Goal: Information Seeking & Learning: Learn about a topic

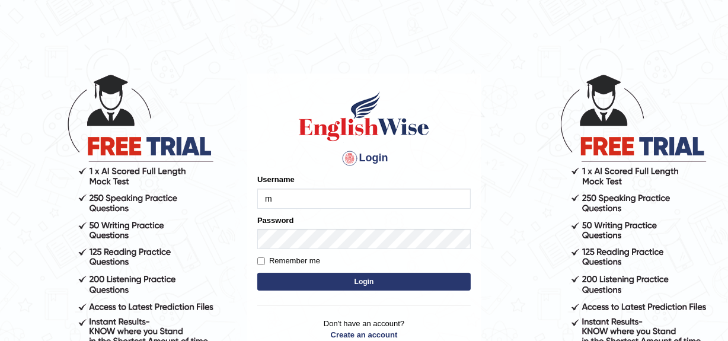
type input "Mandeep_mahal"
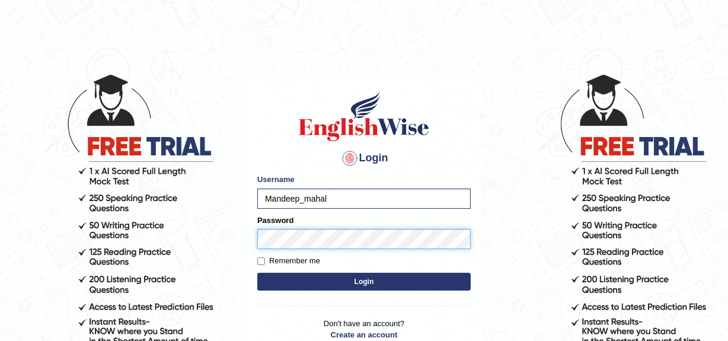
click at [257, 273] on button "Login" at bounding box center [363, 282] width 213 height 18
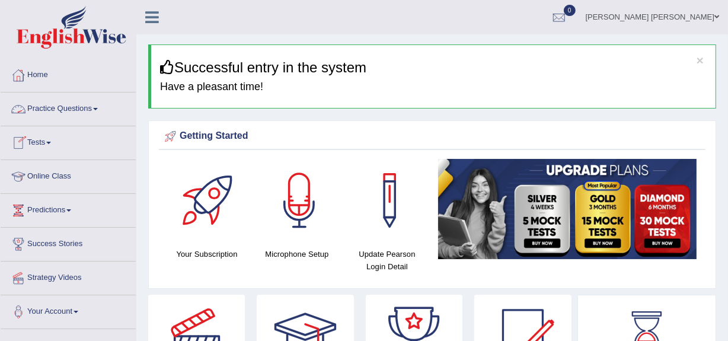
click at [59, 106] on link "Practice Questions" at bounding box center [68, 107] width 135 height 30
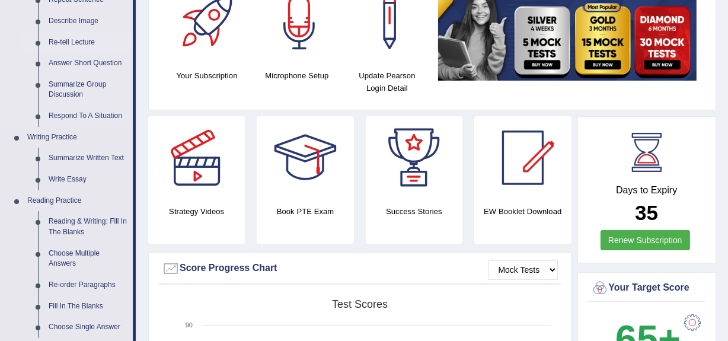
scroll to position [179, 0]
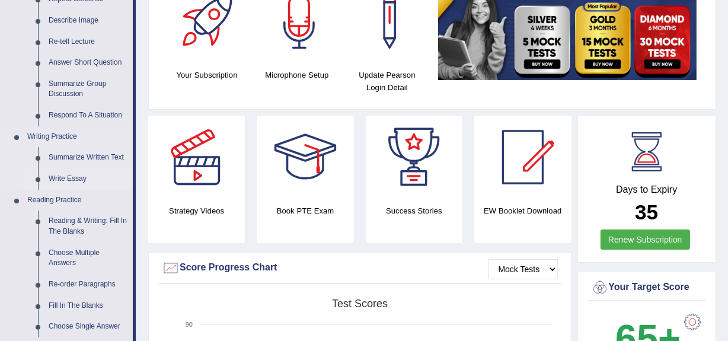
click at [69, 177] on link "Write Essay" at bounding box center [87, 178] width 89 height 21
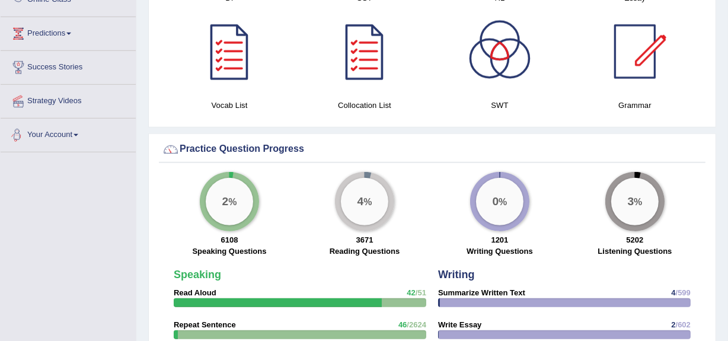
scroll to position [799, 0]
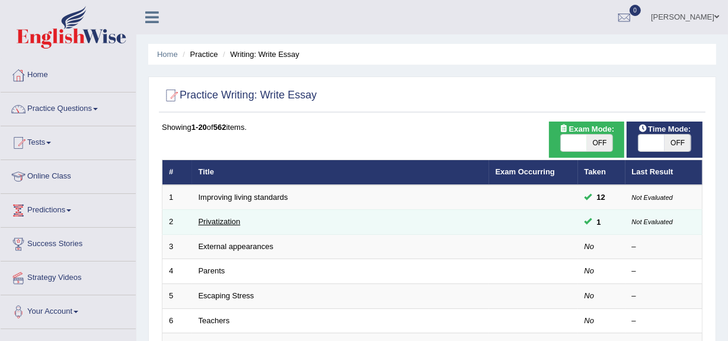
click at [219, 222] on link "Privatization" at bounding box center [220, 221] width 42 height 9
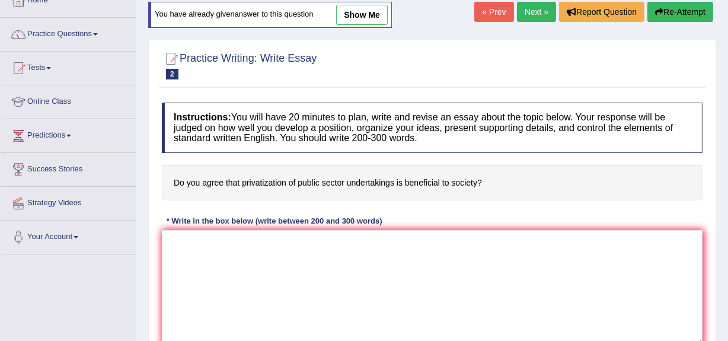
click at [362, 15] on link "show me" at bounding box center [362, 15] width 52 height 20
type textarea "The increasing influence of privatization of public sector on our life has igni…"
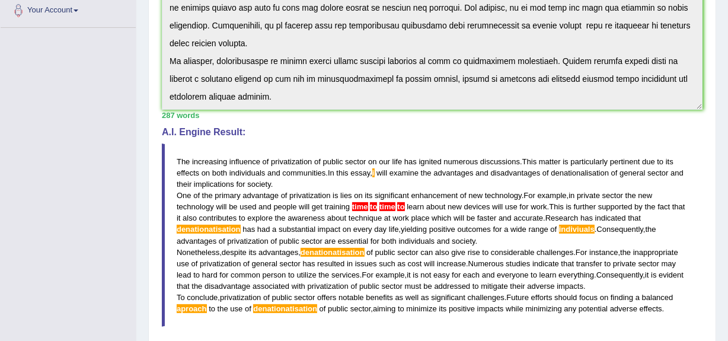
scroll to position [306, 0]
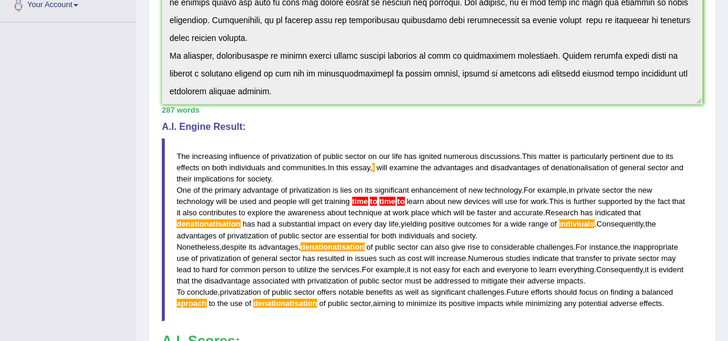
click at [271, 235] on div "Instructions: You will have 20 minutes to plan, write and revise an essay about…" at bounding box center [432, 145] width 546 height 579
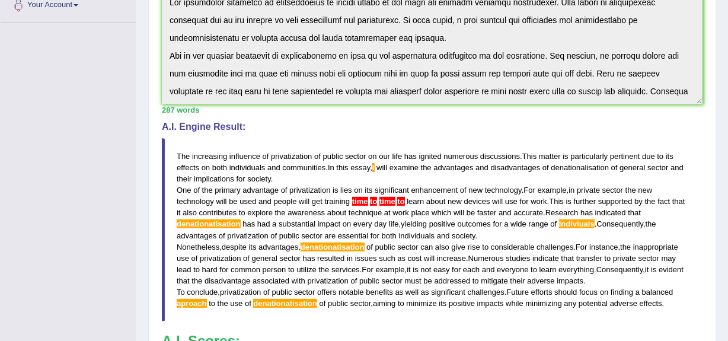
scroll to position [0, 0]
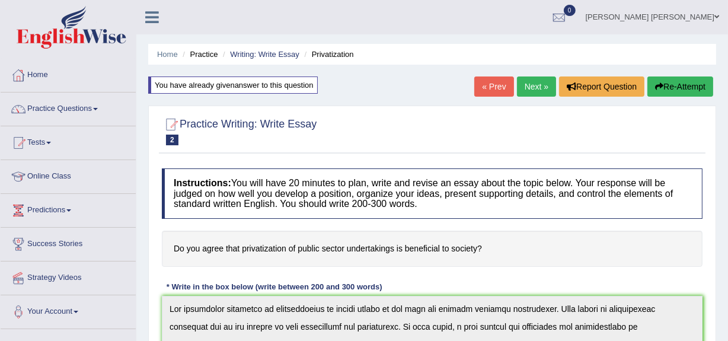
click at [677, 89] on button "Re-Attempt" at bounding box center [680, 86] width 66 height 20
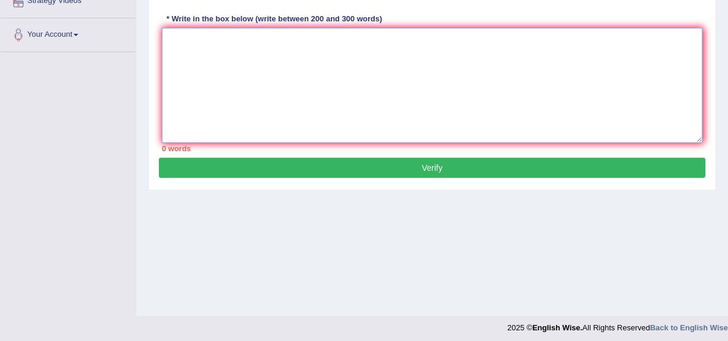
paste textarea "The increasing influence of privatization of public sector on our life has igni…"
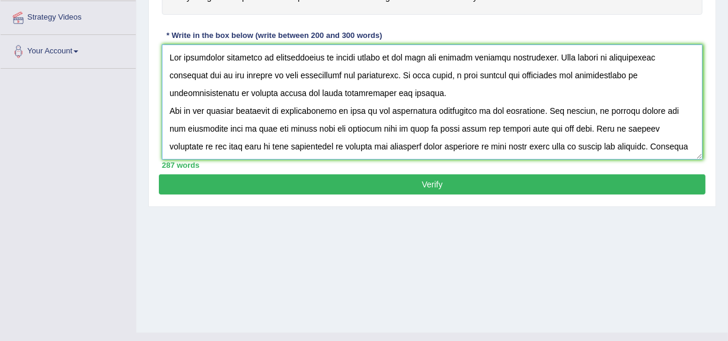
scroll to position [261, 0]
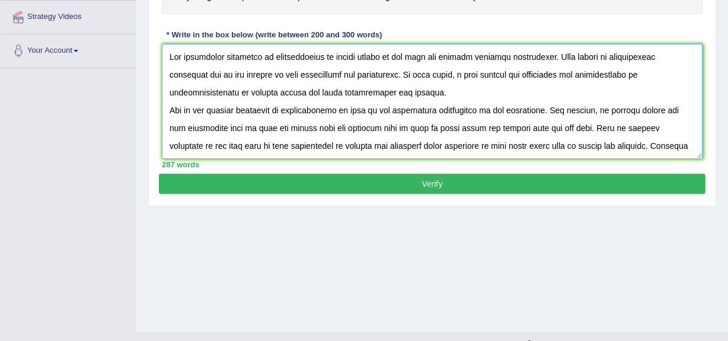
click at [345, 121] on textarea at bounding box center [432, 101] width 540 height 115
click at [485, 116] on textarea at bounding box center [432, 101] width 540 height 115
click at [497, 108] on textarea at bounding box center [432, 101] width 540 height 115
click at [561, 109] on textarea at bounding box center [432, 101] width 540 height 115
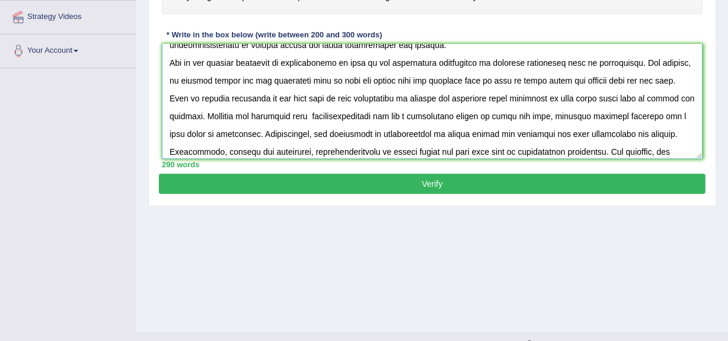
scroll to position [50, 0]
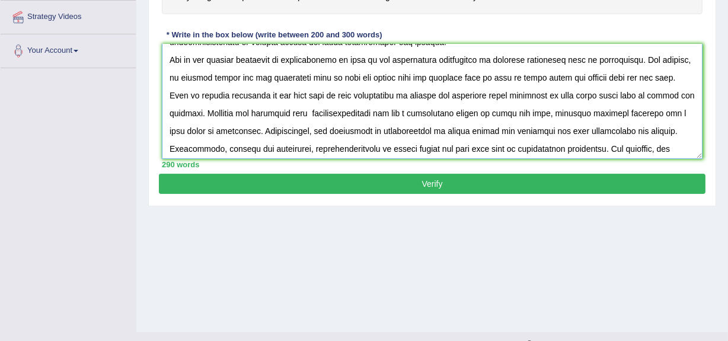
click at [185, 94] on textarea at bounding box center [432, 101] width 540 height 115
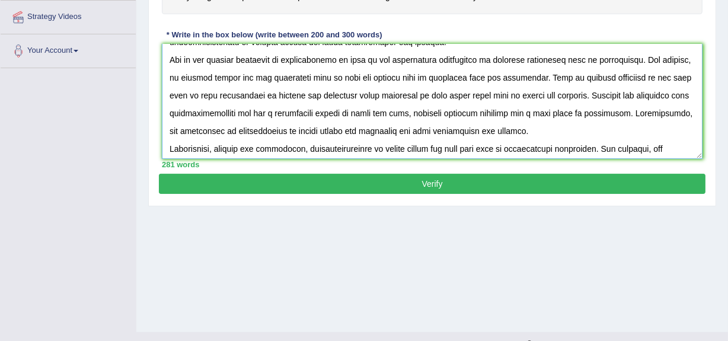
click at [594, 95] on textarea at bounding box center [432, 101] width 540 height 115
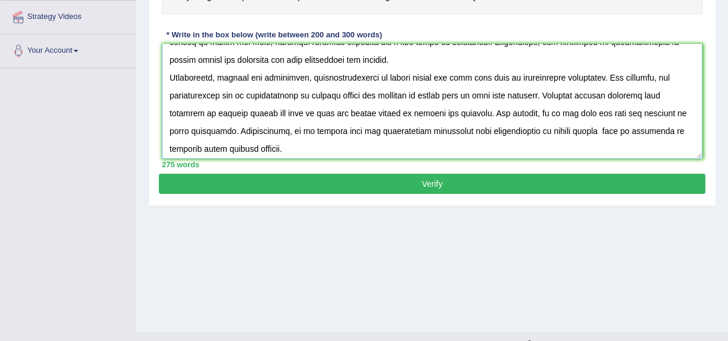
scroll to position [124, 0]
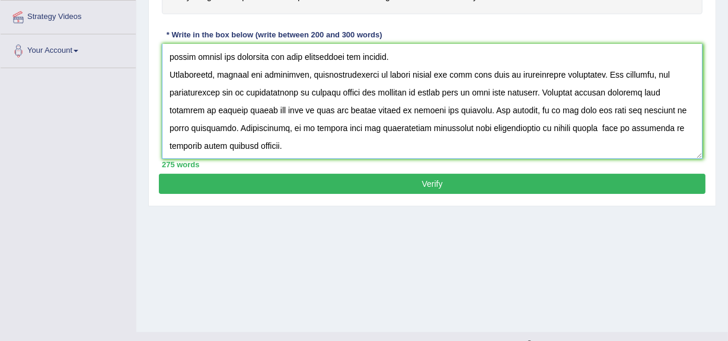
click at [530, 91] on textarea at bounding box center [432, 101] width 540 height 115
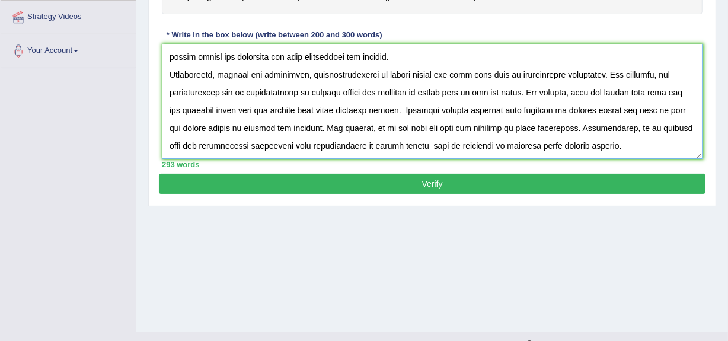
click at [575, 128] on textarea at bounding box center [432, 101] width 540 height 115
click at [319, 126] on textarea at bounding box center [432, 101] width 540 height 115
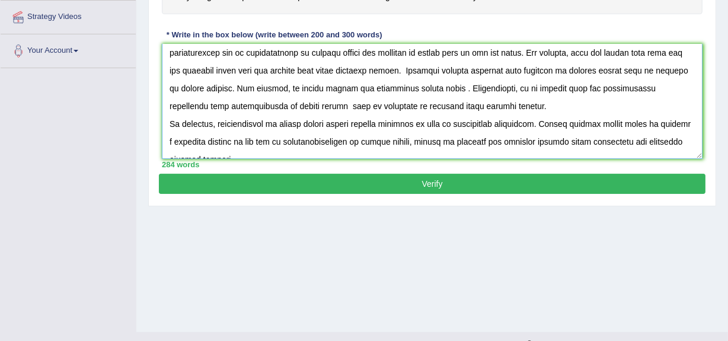
scroll to position [167, 0]
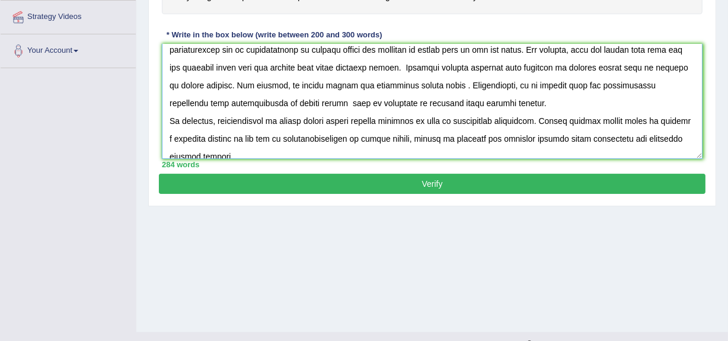
click at [494, 103] on textarea at bounding box center [432, 101] width 540 height 115
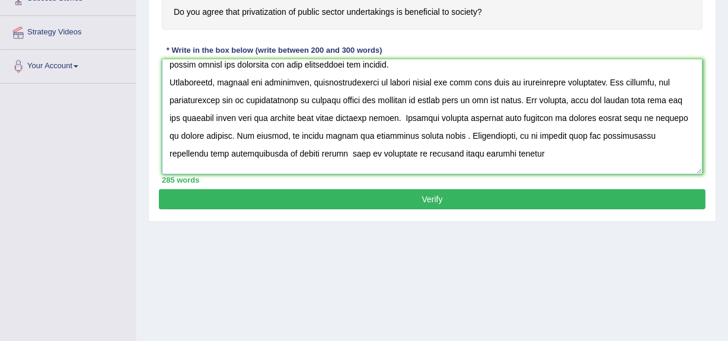
scroll to position [135, 0]
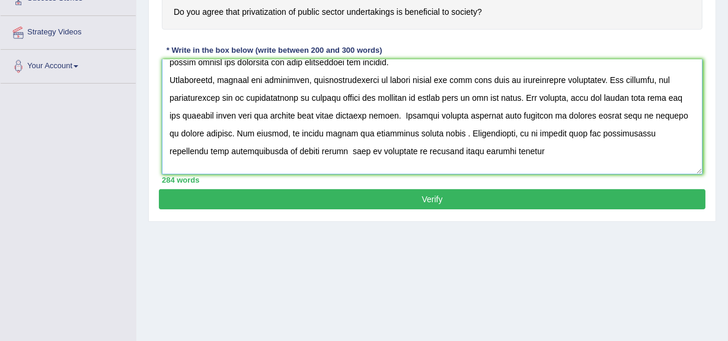
click at [489, 151] on textarea at bounding box center [432, 116] width 540 height 115
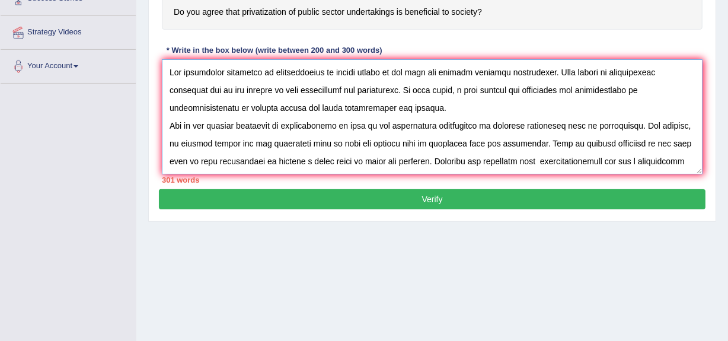
scroll to position [229, 0]
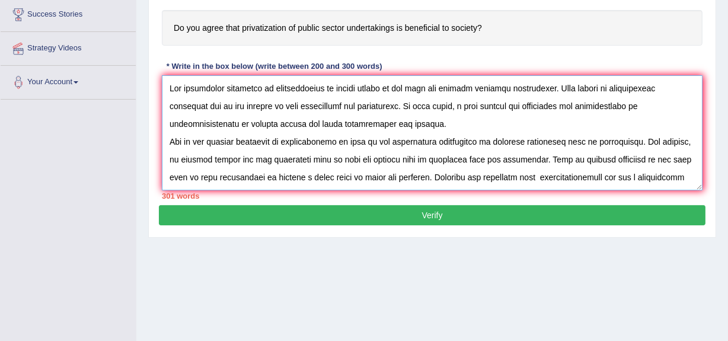
click at [406, 104] on textarea at bounding box center [432, 132] width 540 height 115
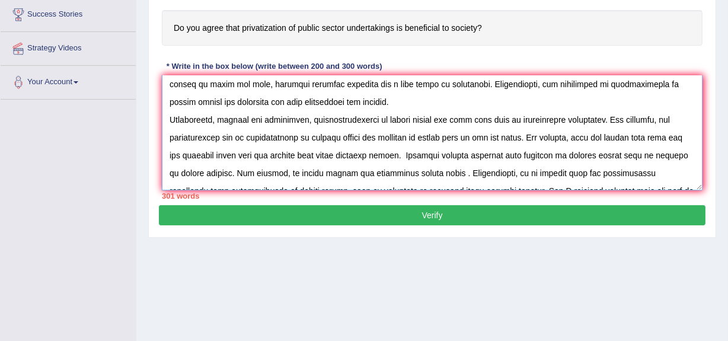
scroll to position [110, 0]
click at [345, 119] on textarea at bounding box center [432, 132] width 540 height 115
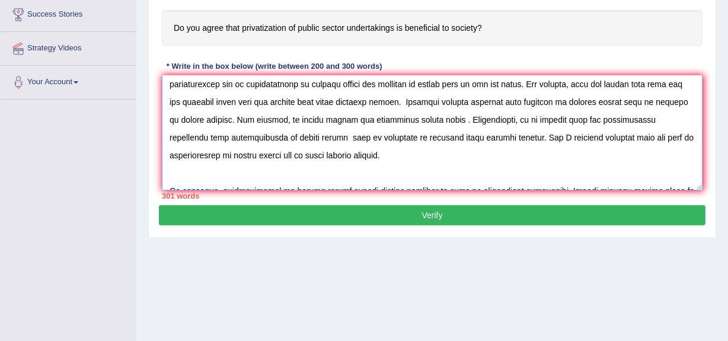
scroll to position [213, 0]
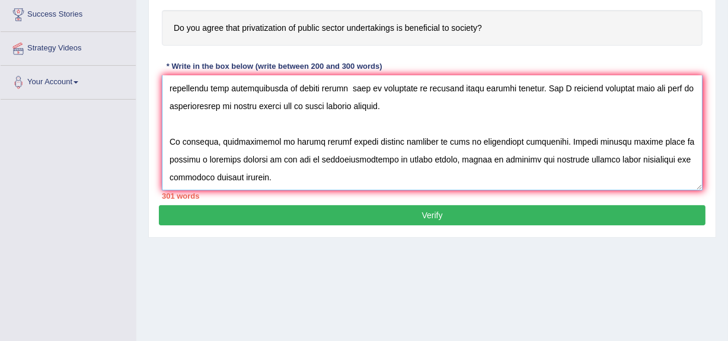
click at [323, 160] on textarea at bounding box center [432, 132] width 540 height 115
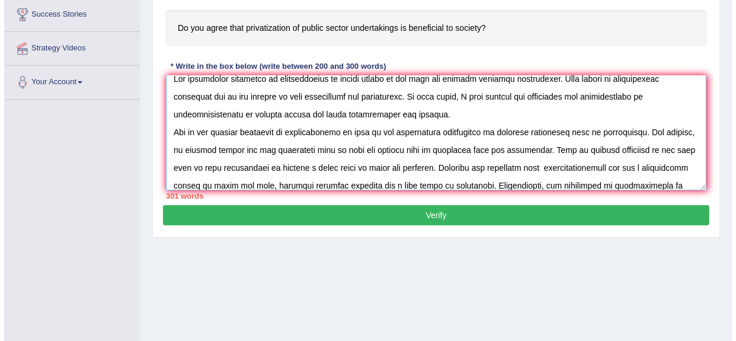
scroll to position [0, 0]
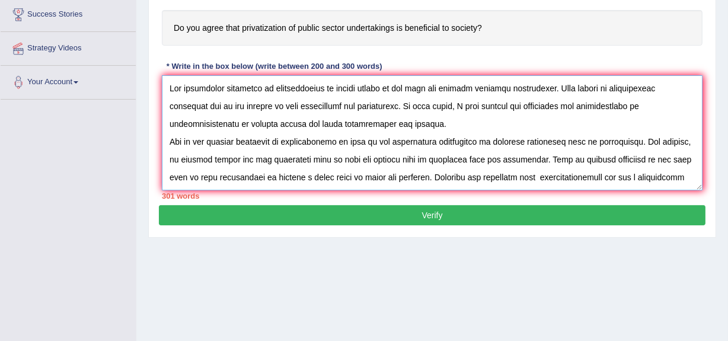
type textarea "The increasing influence of privatization of public sector on our life has igni…"
click at [460, 219] on button "Verify" at bounding box center [432, 215] width 546 height 20
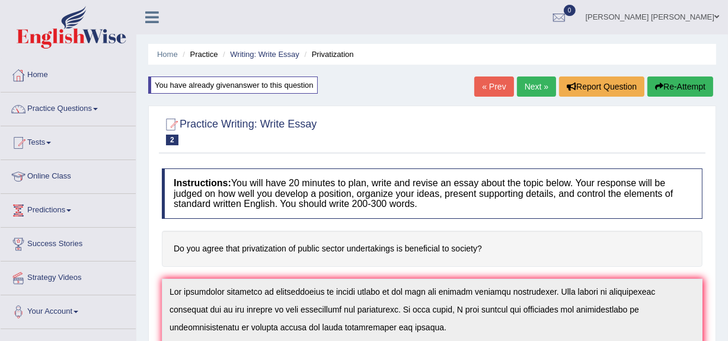
click at [668, 85] on button "Re-Attempt" at bounding box center [680, 86] width 66 height 20
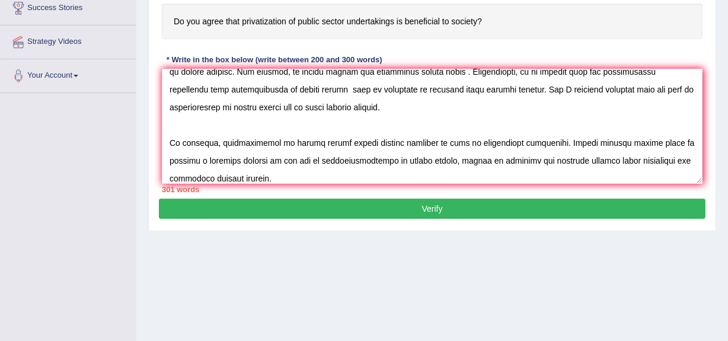
scroll to position [235, 0]
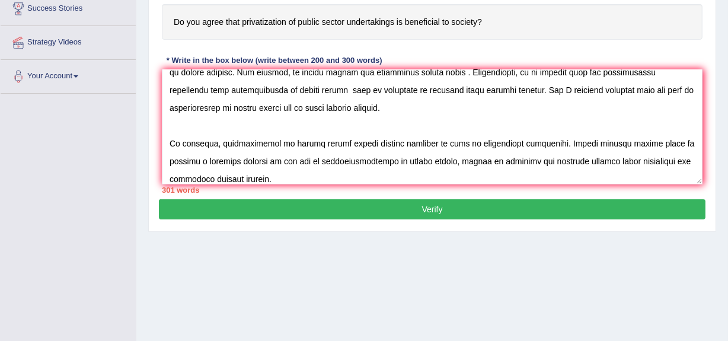
click at [214, 162] on textarea at bounding box center [432, 126] width 540 height 115
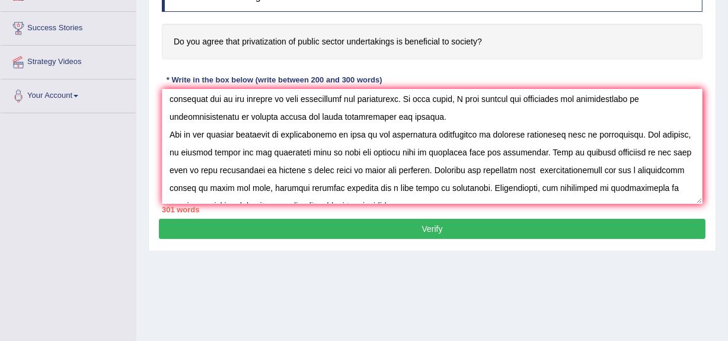
scroll to position [21, 0]
click at [590, 168] on textarea at bounding box center [432, 146] width 540 height 115
click at [419, 150] on textarea at bounding box center [432, 146] width 540 height 115
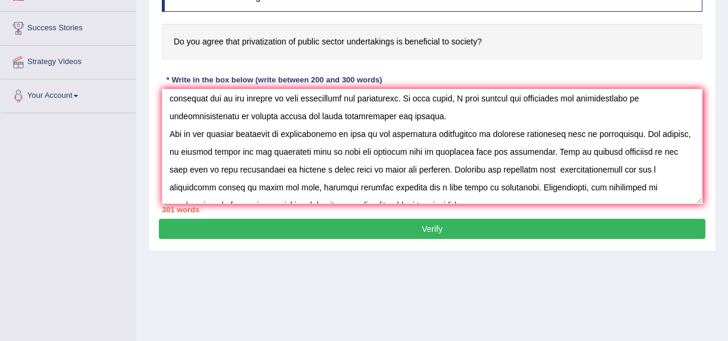
click at [403, 168] on textarea at bounding box center [432, 146] width 540 height 115
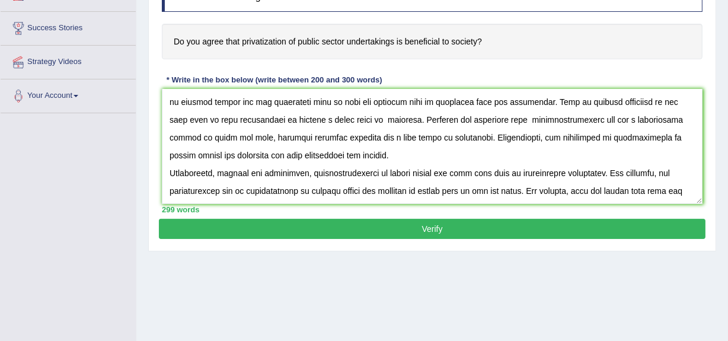
scroll to position [71, 0]
click at [449, 135] on textarea at bounding box center [432, 146] width 540 height 115
click at [447, 137] on textarea at bounding box center [432, 146] width 540 height 115
type textarea "The increasing influence of privatization of public sector on our life has igni…"
click at [424, 229] on button "Verify" at bounding box center [432, 229] width 546 height 20
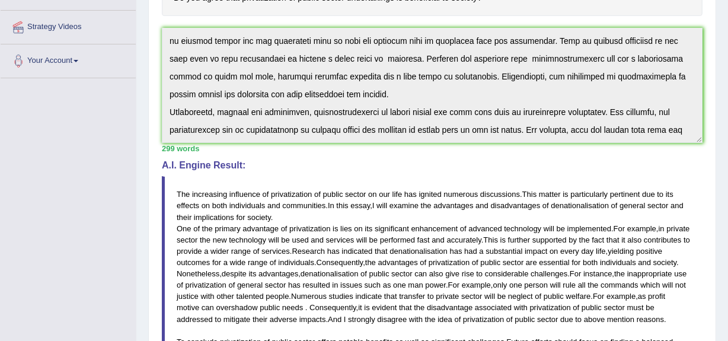
scroll to position [0, 0]
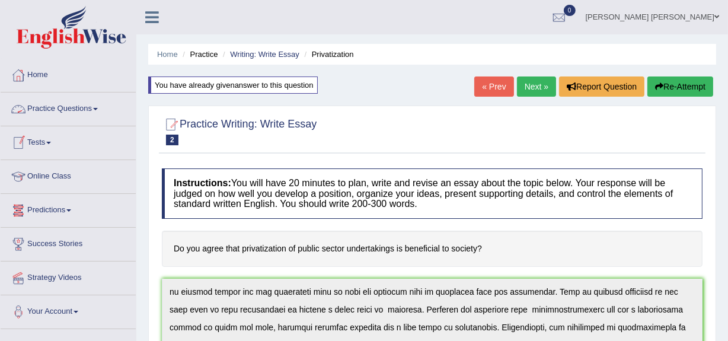
click at [52, 107] on link "Practice Questions" at bounding box center [68, 107] width 135 height 30
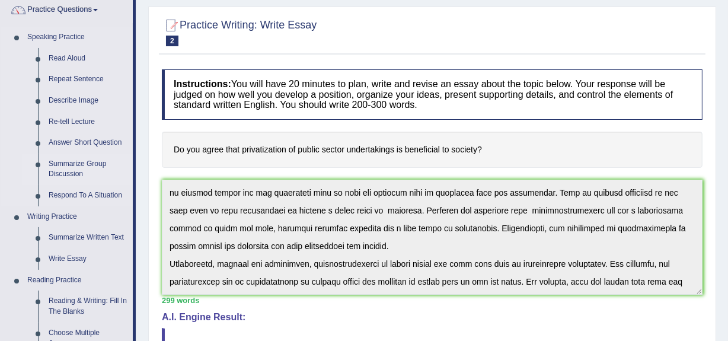
scroll to position [103, 0]
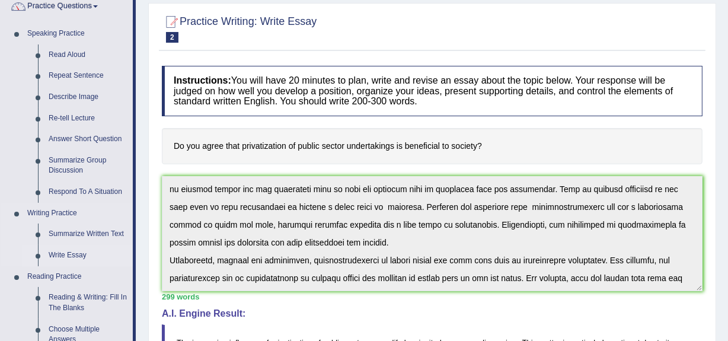
click at [76, 254] on link "Write Essay" at bounding box center [87, 255] width 89 height 21
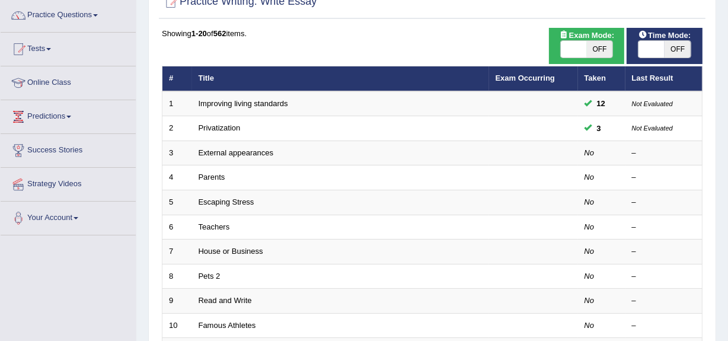
scroll to position [95, 0]
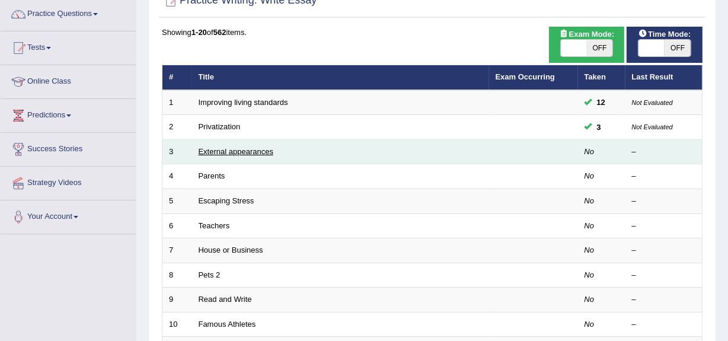
click at [247, 154] on link "External appearances" at bounding box center [236, 151] width 75 height 9
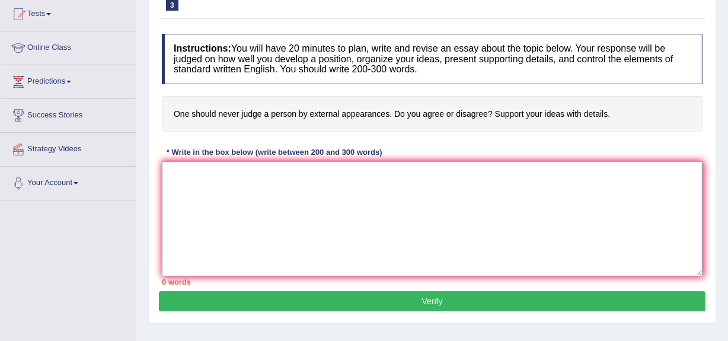
click at [201, 185] on textarea at bounding box center [432, 218] width 540 height 115
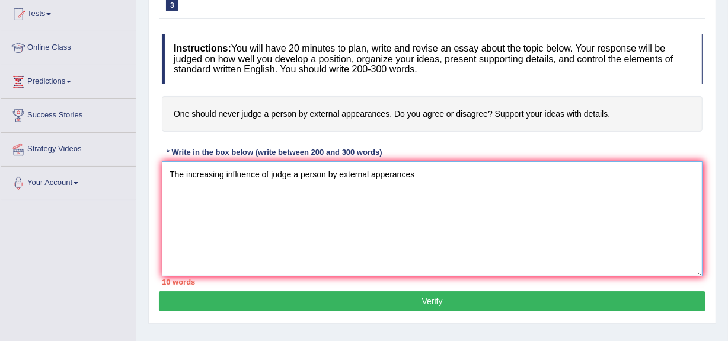
click at [201, 185] on textarea "The increasing influence of judge a person by external apperances" at bounding box center [432, 218] width 540 height 115
click at [413, 174] on textarea "The increasing influence of judge a person by external apperances" at bounding box center [432, 218] width 540 height 115
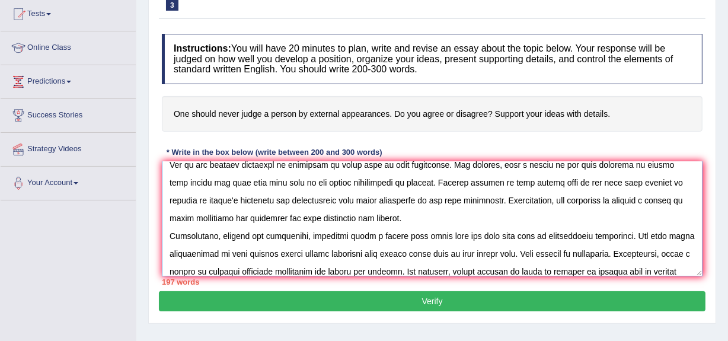
scroll to position [81, 0]
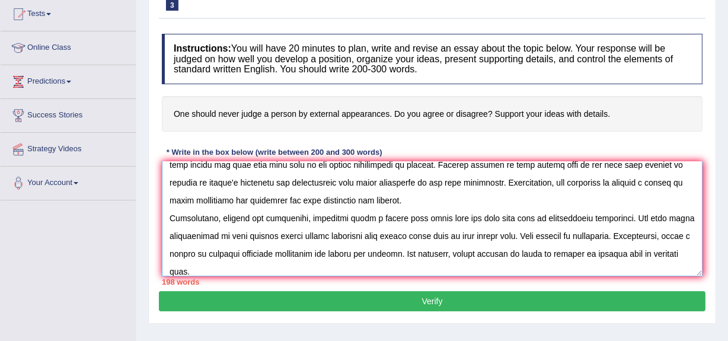
click at [537, 235] on textarea at bounding box center [432, 218] width 540 height 115
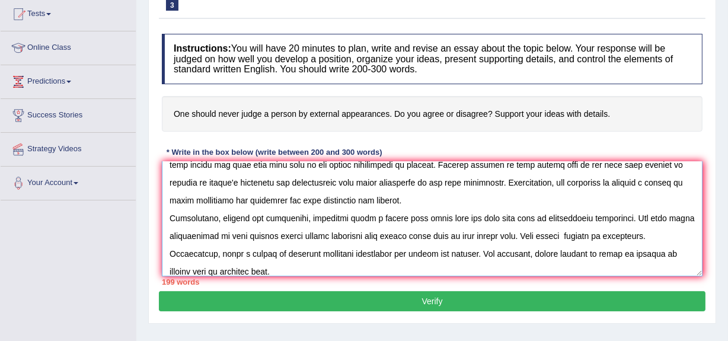
click at [600, 235] on textarea at bounding box center [432, 218] width 540 height 115
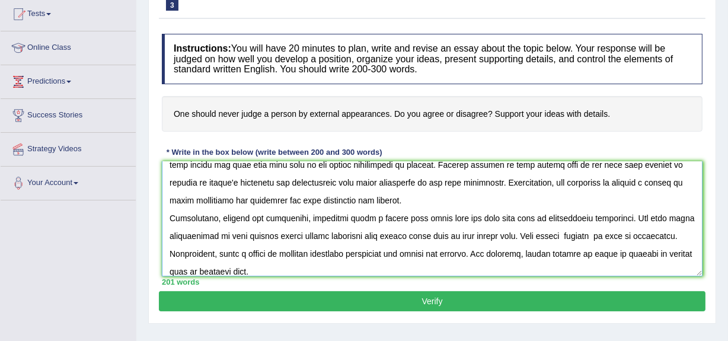
click at [280, 268] on textarea at bounding box center [432, 218] width 540 height 115
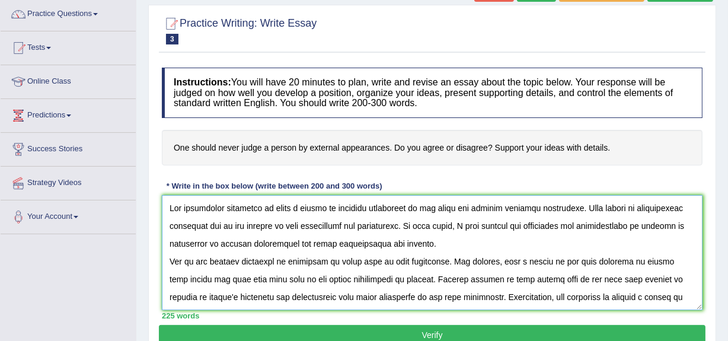
scroll to position [90, 0]
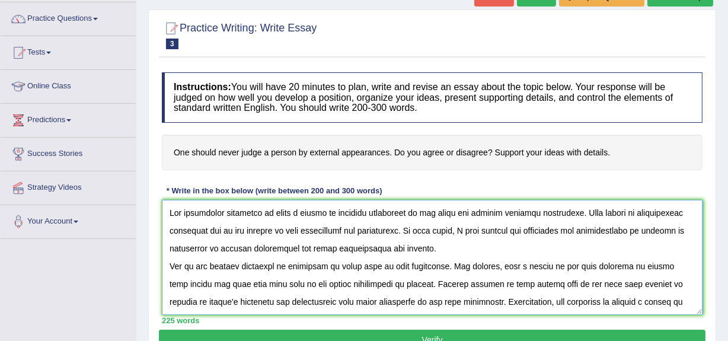
click at [270, 212] on textarea at bounding box center [432, 257] width 540 height 115
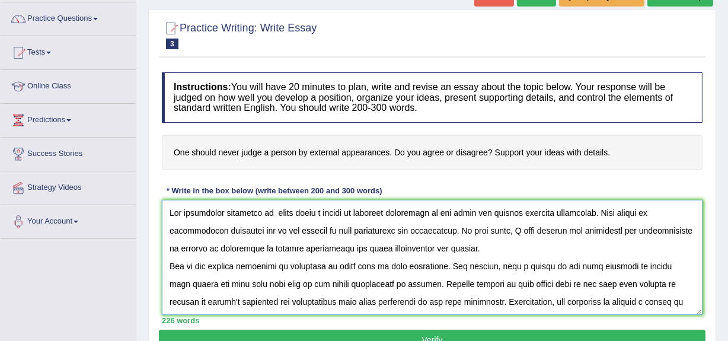
click at [264, 247] on textarea at bounding box center [432, 257] width 540 height 115
click at [175, 248] on textarea at bounding box center [432, 257] width 540 height 115
click at [227, 249] on textarea at bounding box center [432, 257] width 540 height 115
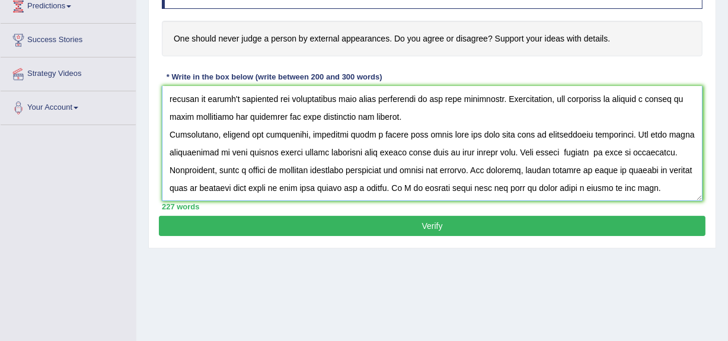
scroll to position [204, 0]
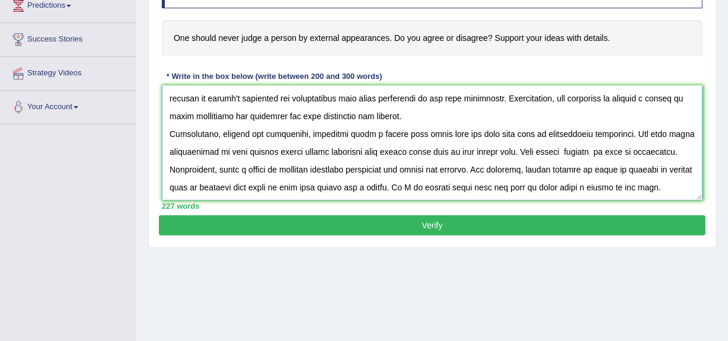
click at [686, 185] on textarea at bounding box center [432, 142] width 540 height 115
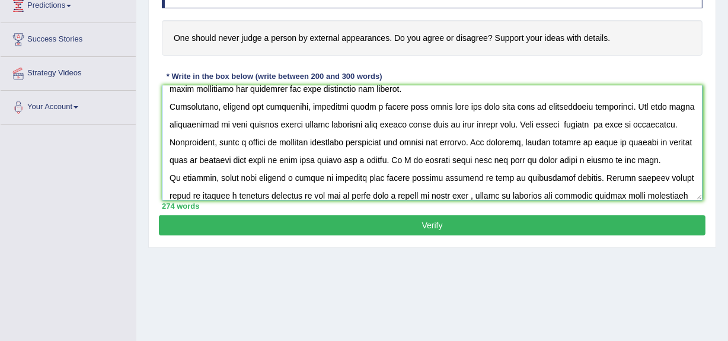
scroll to position [134, 0]
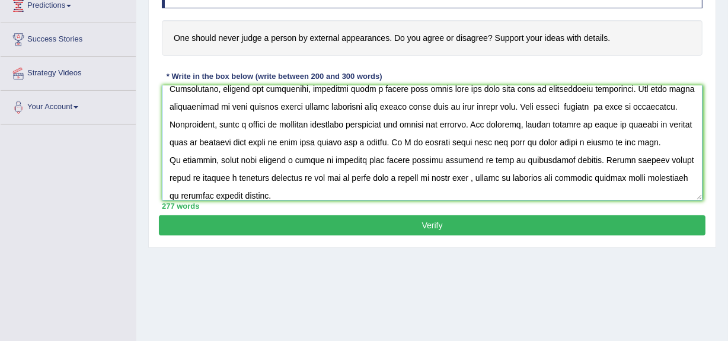
type textarea "The increasing influence of never judge a person by external apperances on our …"
click at [537, 228] on button "Verify" at bounding box center [432, 225] width 546 height 20
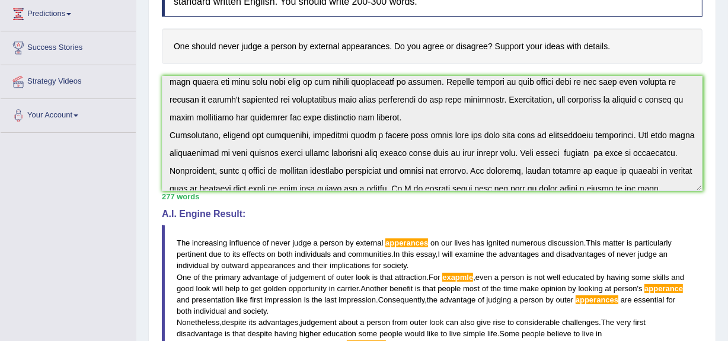
scroll to position [142, 0]
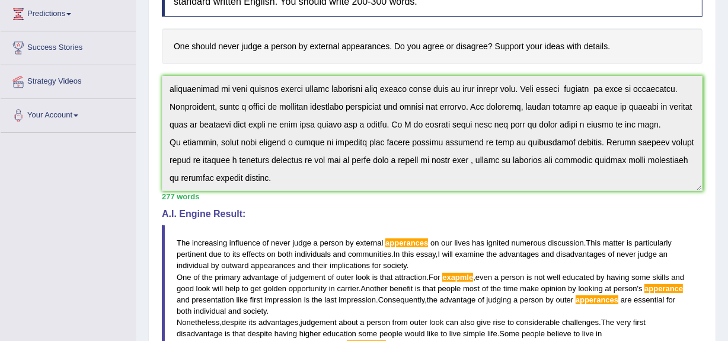
click at [280, 194] on div "Instructions: You will have 20 minutes to plan, write and revise an essay about…" at bounding box center [432, 240] width 546 height 561
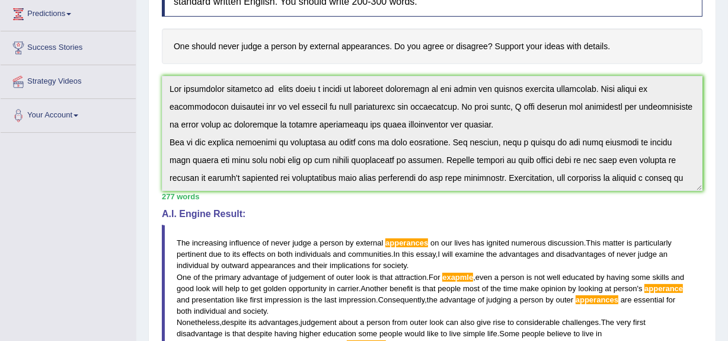
click at [656, 47] on h4 "One should never judge a person by external appearances. Do you agree or disagr…" at bounding box center [432, 46] width 540 height 36
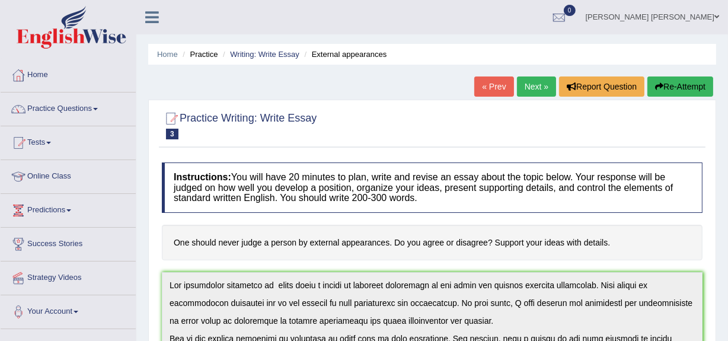
click at [676, 84] on button "Re-Attempt" at bounding box center [680, 86] width 66 height 20
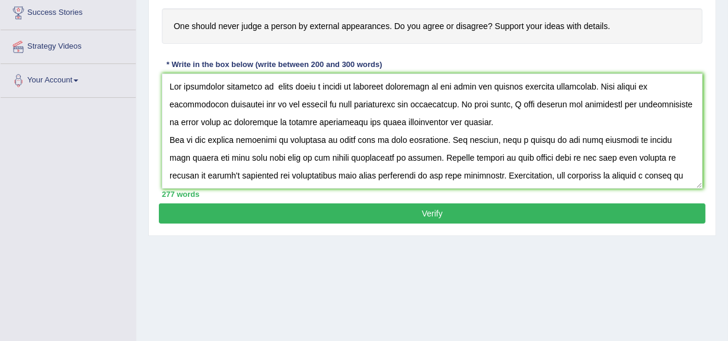
scroll to position [218, 0]
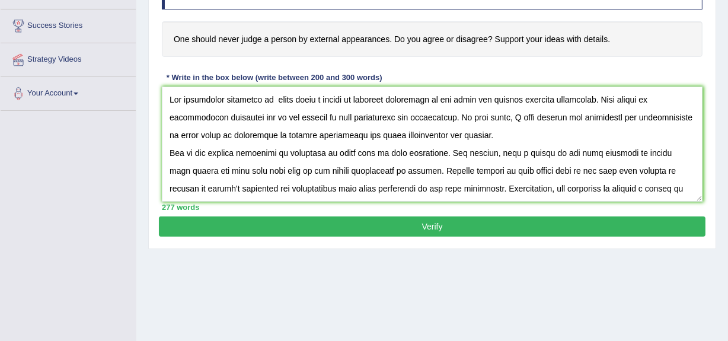
click at [415, 98] on textarea at bounding box center [432, 144] width 540 height 115
click at [487, 153] on textarea at bounding box center [432, 144] width 540 height 115
click at [219, 188] on textarea at bounding box center [432, 144] width 540 height 115
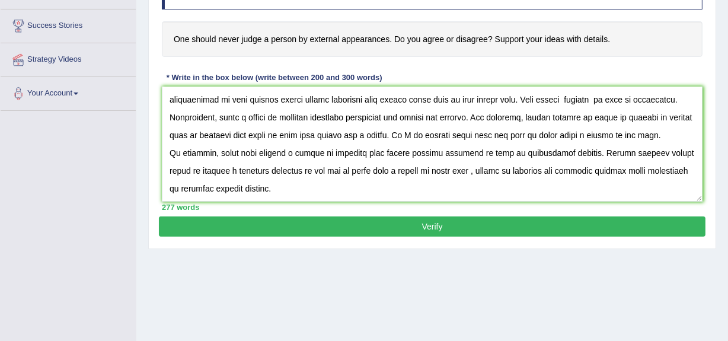
click at [364, 169] on textarea at bounding box center [432, 144] width 540 height 115
click at [167, 188] on textarea at bounding box center [432, 144] width 540 height 115
click at [194, 188] on textarea at bounding box center [432, 144] width 540 height 115
type textarea "The increasing influence of never judge a person by external appearances on our…"
click at [328, 222] on button "Verify" at bounding box center [432, 226] width 546 height 20
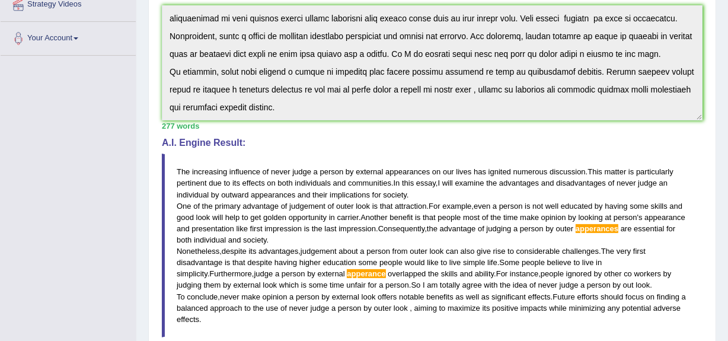
scroll to position [493, 0]
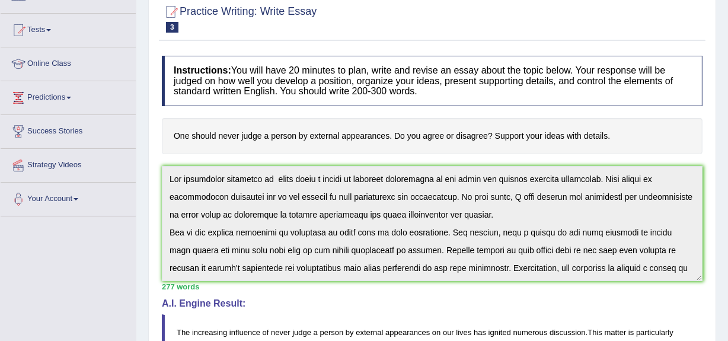
scroll to position [0, 0]
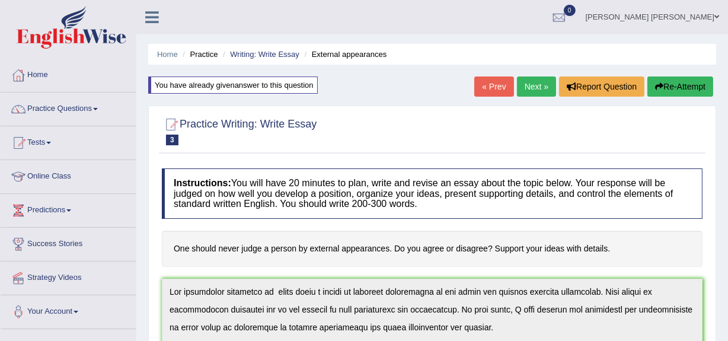
click at [672, 89] on button "Re-Attempt" at bounding box center [680, 86] width 66 height 20
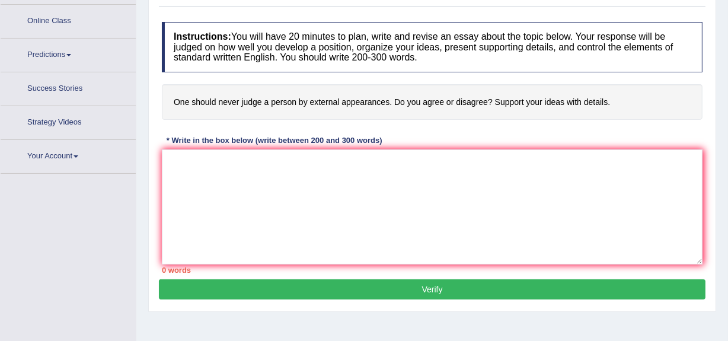
scroll to position [155, 0]
paste textarea "The increasing influence of never judge a person by external appearances on our…"
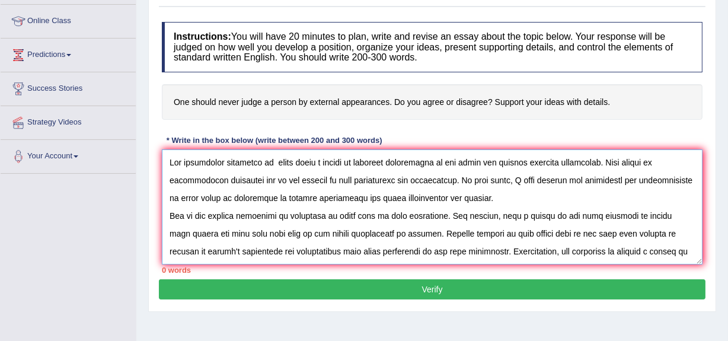
scroll to position [135, 0]
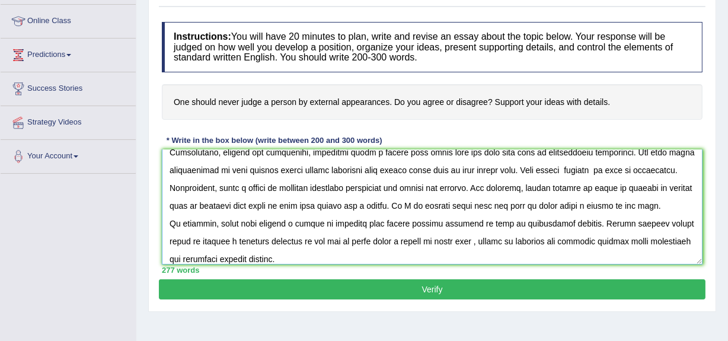
click at [336, 189] on textarea at bounding box center [432, 206] width 540 height 115
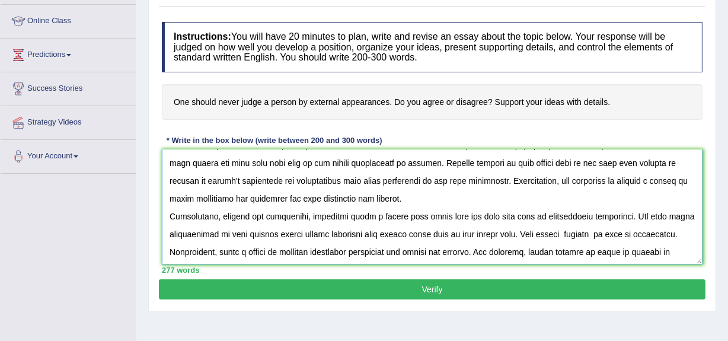
scroll to position [69, 0]
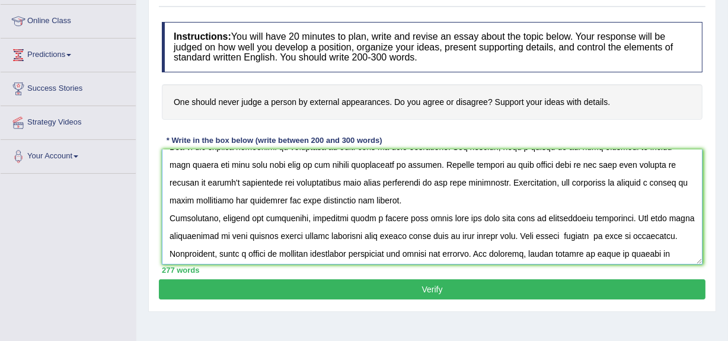
click at [187, 200] on textarea at bounding box center [432, 206] width 540 height 115
click at [584, 180] on textarea at bounding box center [432, 206] width 540 height 115
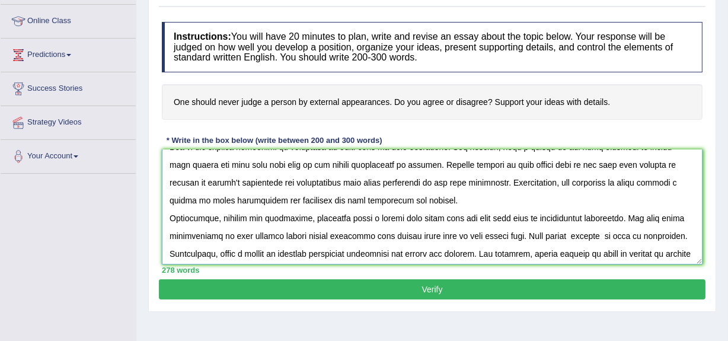
click at [237, 199] on textarea at bounding box center [432, 206] width 540 height 115
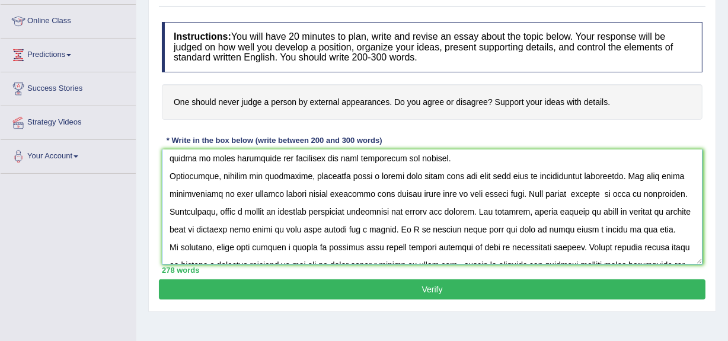
scroll to position [111, 0]
type textarea "The increasing influence of never judge a person by external appearances on our…"
click at [333, 285] on button "Verify" at bounding box center [432, 289] width 546 height 20
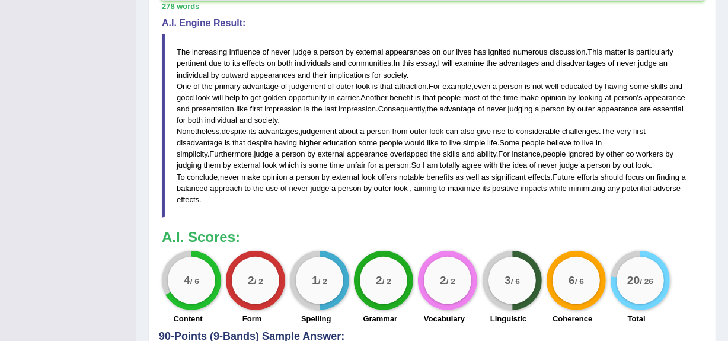
scroll to position [392, 0]
click at [525, 119] on blockquote "The increasing influence of never judge a person by external appearances on our…" at bounding box center [432, 126] width 540 height 184
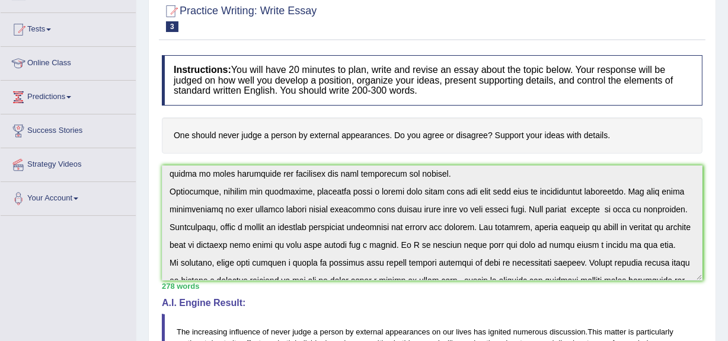
scroll to position [0, 0]
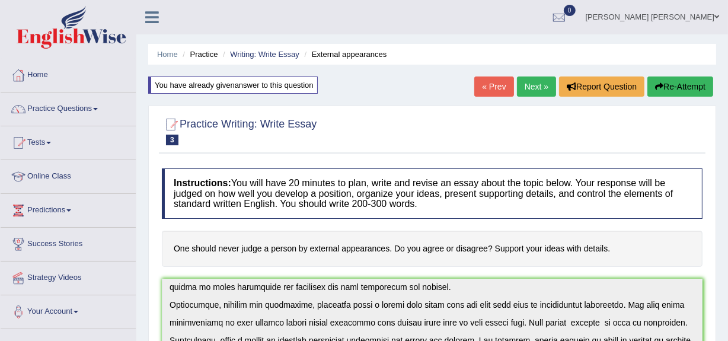
click at [660, 15] on link "Mandeep Kaur Mahal" at bounding box center [652, 15] width 151 height 31
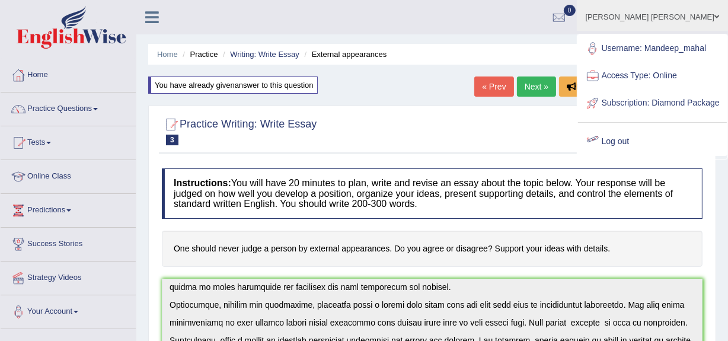
click at [642, 155] on link "Log out" at bounding box center [652, 141] width 149 height 27
